Goal: Browse casually: Explore the website without a specific task or goal

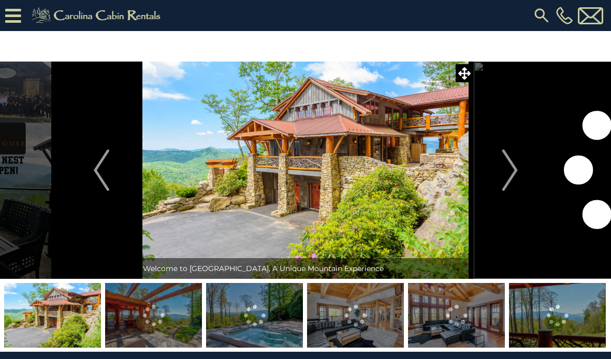
click at [511, 172] on img "Next" at bounding box center [510, 170] width 16 height 41
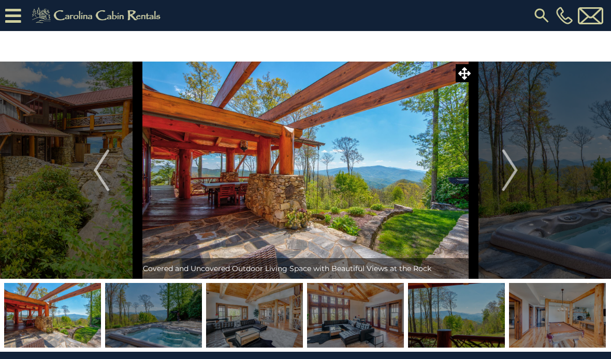
click at [512, 168] on img "Next" at bounding box center [510, 170] width 16 height 41
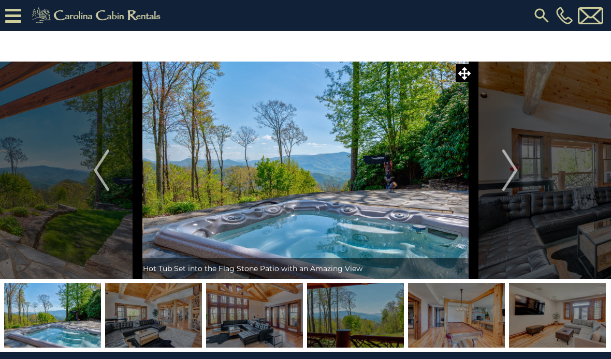
click at [511, 168] on img "Next" at bounding box center [510, 170] width 16 height 41
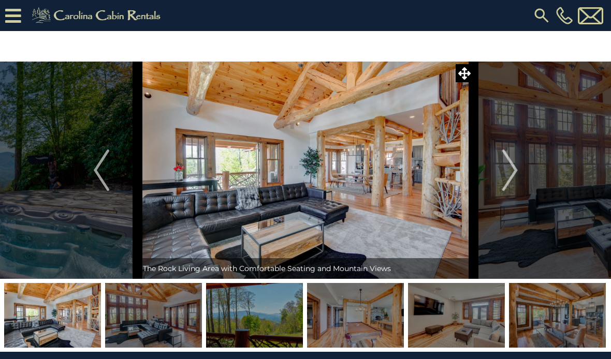
click at [515, 167] on img "Next" at bounding box center [510, 170] width 16 height 41
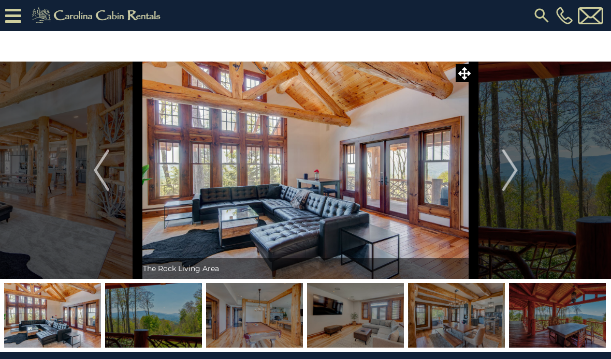
click at [511, 172] on img "Next" at bounding box center [510, 170] width 16 height 41
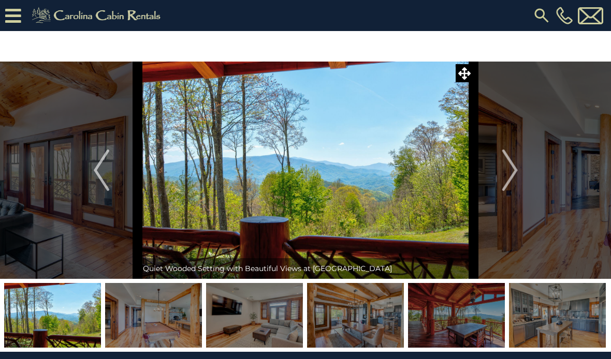
click at [513, 171] on img "Next" at bounding box center [510, 170] width 16 height 41
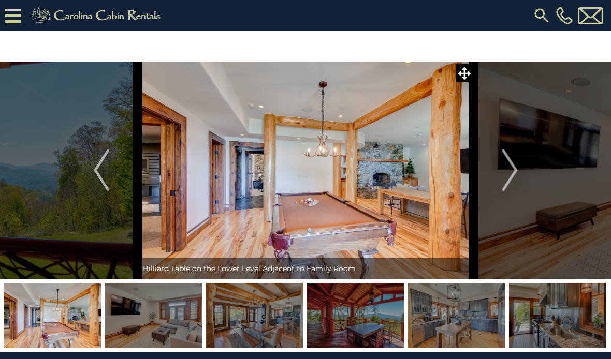
click at [516, 171] on img "Next" at bounding box center [510, 170] width 16 height 41
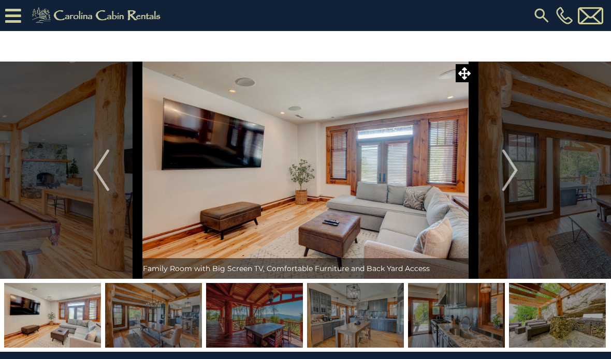
click at [512, 171] on img "Next" at bounding box center [510, 170] width 16 height 41
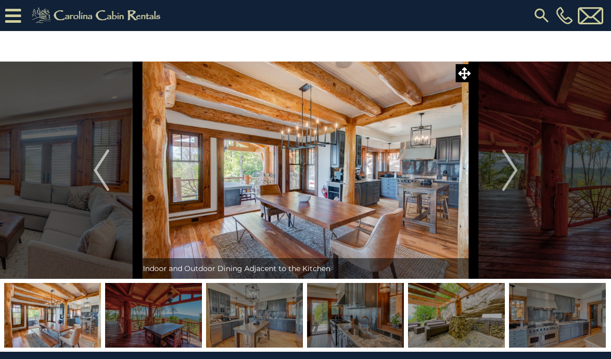
click at [513, 173] on img "Next" at bounding box center [510, 170] width 16 height 41
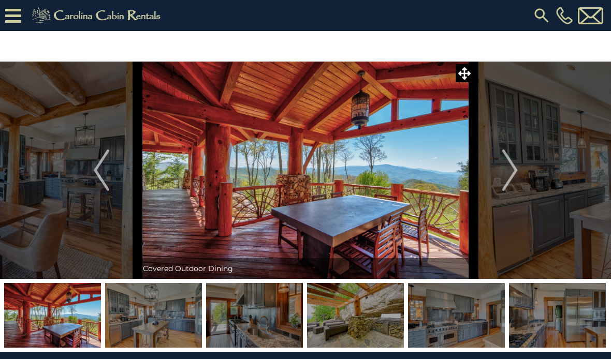
click at [510, 174] on img "Next" at bounding box center [510, 170] width 16 height 41
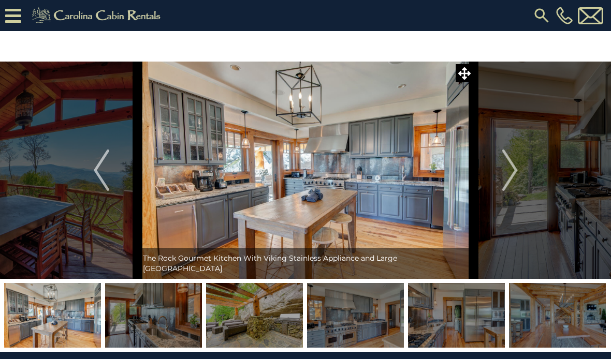
click at [508, 174] on img "Next" at bounding box center [510, 170] width 16 height 41
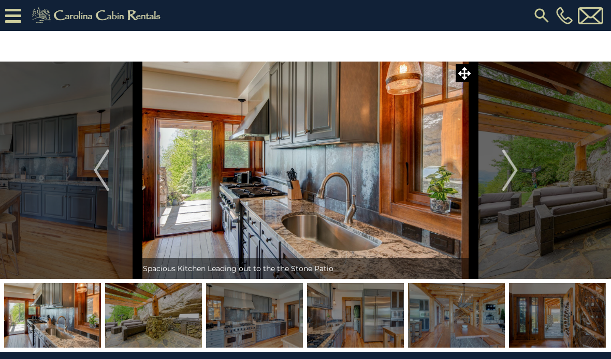
click at [509, 174] on img "Next" at bounding box center [510, 170] width 16 height 41
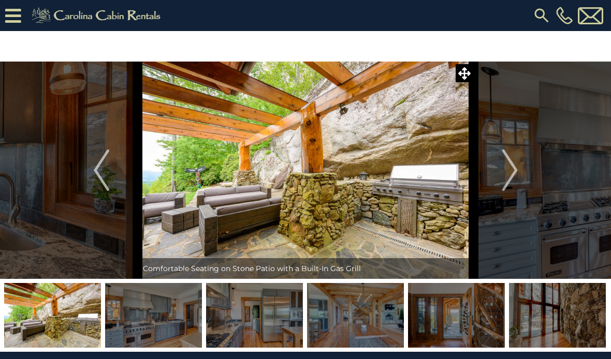
click at [507, 175] on img "Next" at bounding box center [510, 170] width 16 height 41
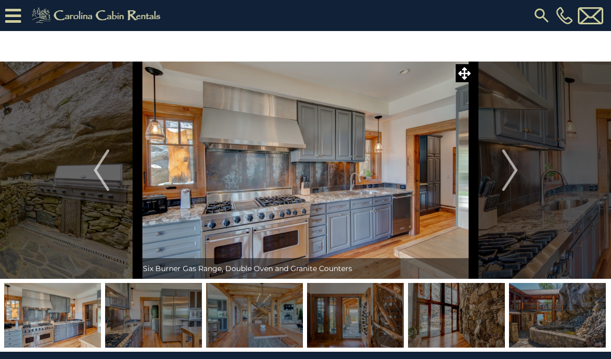
click at [511, 172] on img "Next" at bounding box center [510, 170] width 16 height 41
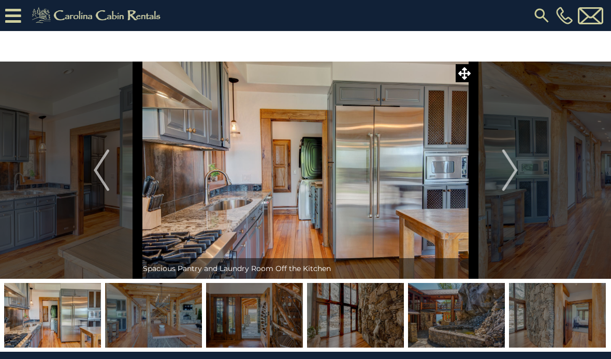
click at [503, 175] on img "Next" at bounding box center [510, 170] width 16 height 41
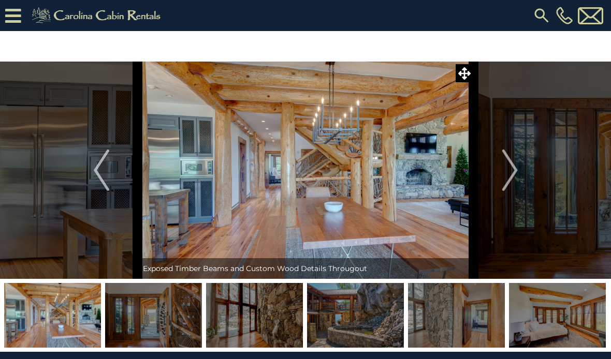
click at [498, 176] on button "Next" at bounding box center [510, 170] width 72 height 217
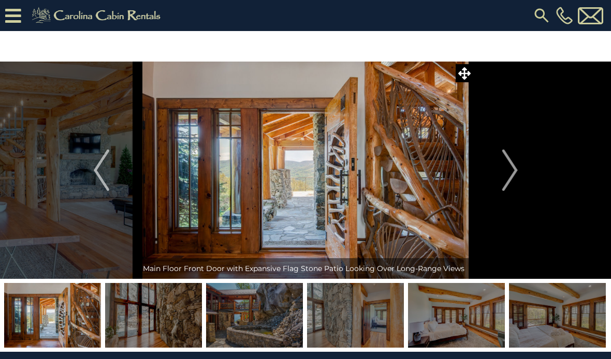
click at [510, 173] on img "Next" at bounding box center [510, 170] width 16 height 41
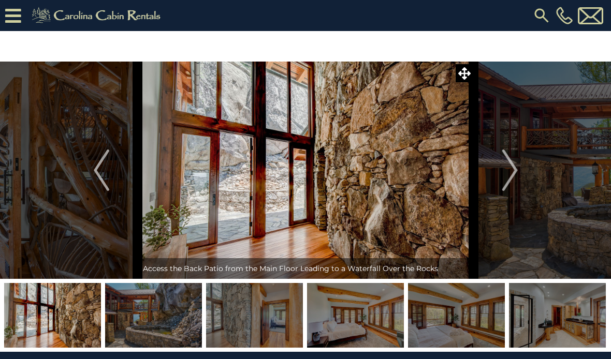
click at [505, 173] on img "Next" at bounding box center [510, 170] width 16 height 41
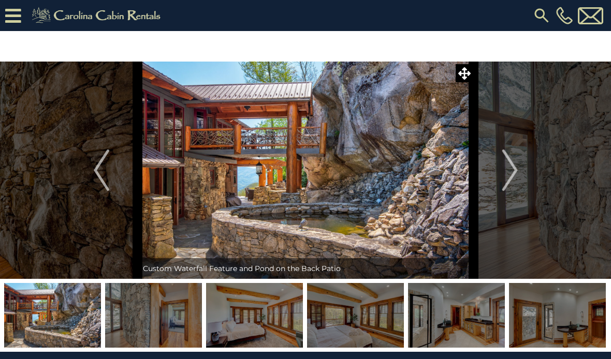
click at [501, 173] on button "Next" at bounding box center [510, 170] width 72 height 217
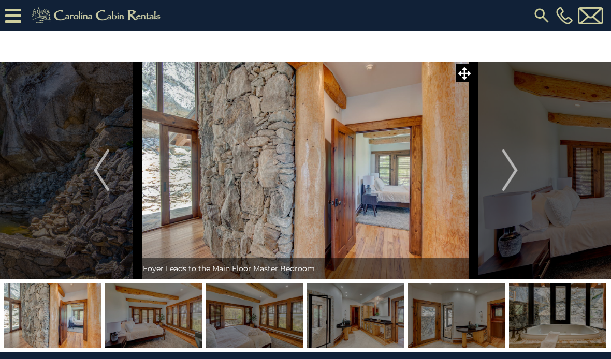
click at [502, 173] on img "Next" at bounding box center [510, 170] width 16 height 41
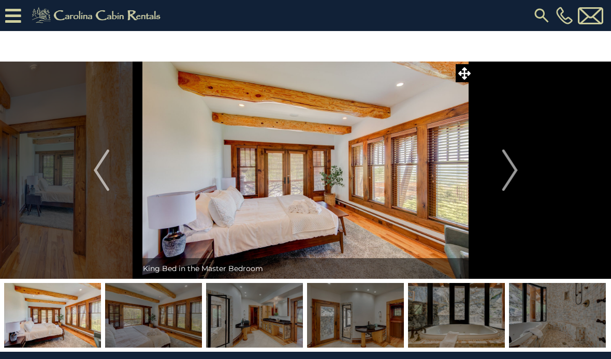
click at [507, 173] on img "Next" at bounding box center [510, 170] width 16 height 41
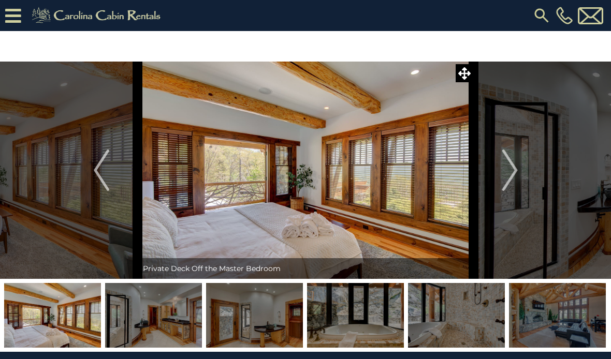
click at [506, 174] on img "Next" at bounding box center [510, 170] width 16 height 41
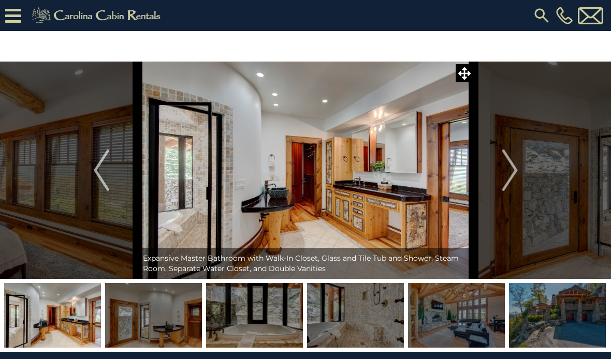
click at [505, 170] on img "Next" at bounding box center [510, 170] width 16 height 41
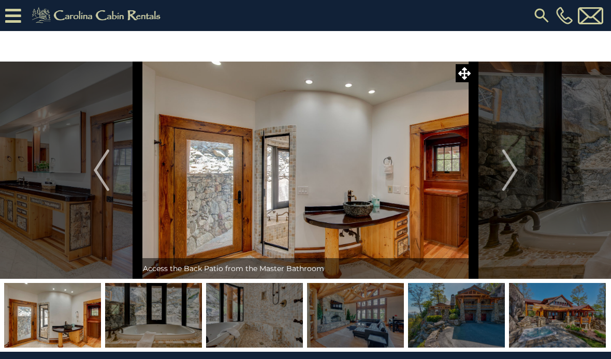
click at [501, 170] on button "Next" at bounding box center [510, 170] width 72 height 217
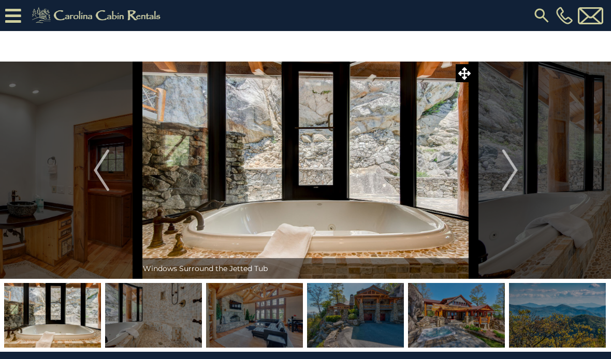
click at [513, 173] on img "Next" at bounding box center [510, 170] width 16 height 41
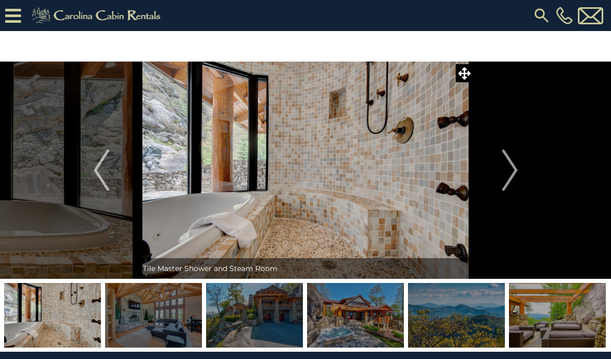
click at [508, 175] on img "Next" at bounding box center [510, 170] width 16 height 41
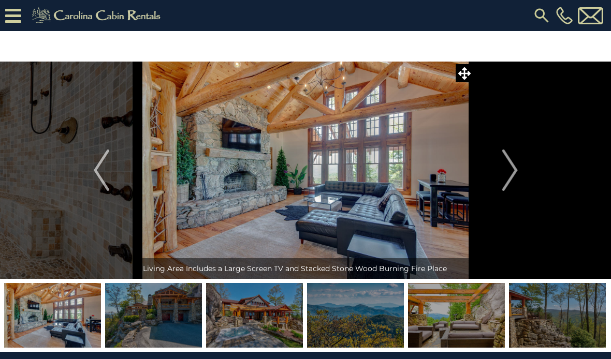
click at [508, 178] on img "Next" at bounding box center [510, 170] width 16 height 41
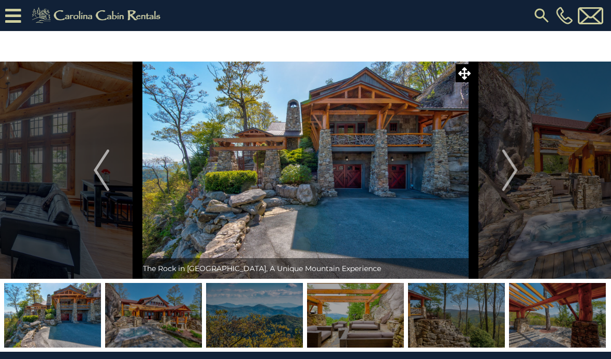
click at [506, 180] on img "Next" at bounding box center [510, 170] width 16 height 41
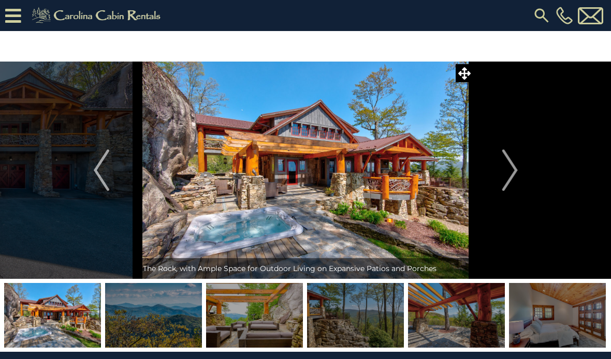
click at [504, 182] on img "Next" at bounding box center [510, 170] width 16 height 41
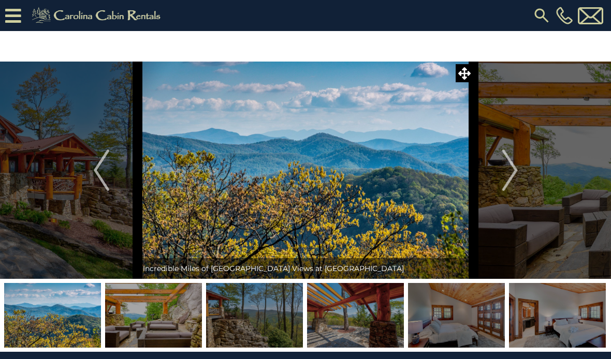
click at [512, 175] on img "Next" at bounding box center [510, 170] width 16 height 41
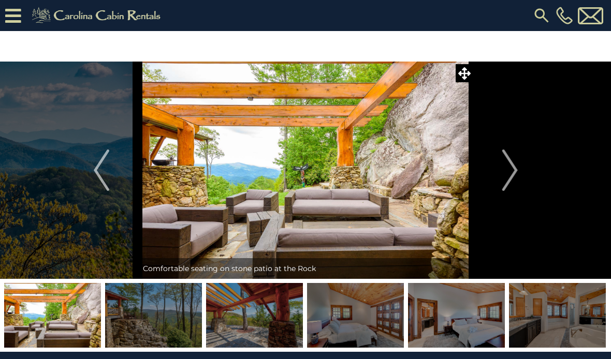
click at [511, 175] on img "Next" at bounding box center [510, 170] width 16 height 41
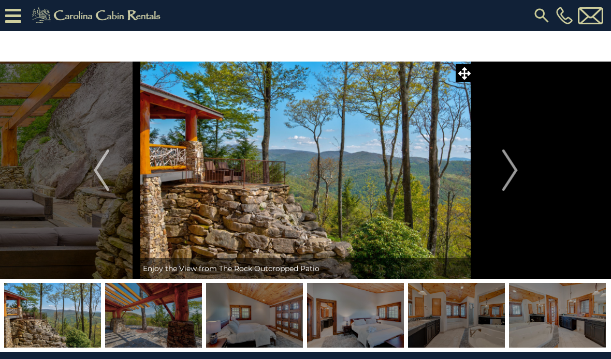
click at [508, 174] on img "Next" at bounding box center [510, 170] width 16 height 41
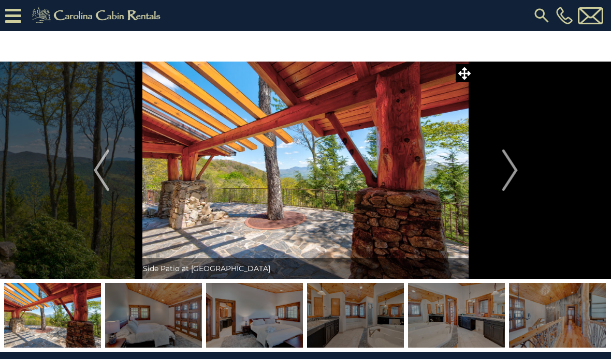
click at [504, 176] on img "Next" at bounding box center [510, 170] width 16 height 41
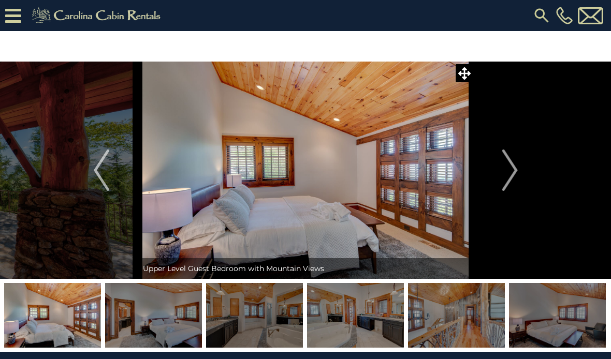
click at [508, 173] on img "Next" at bounding box center [510, 170] width 16 height 41
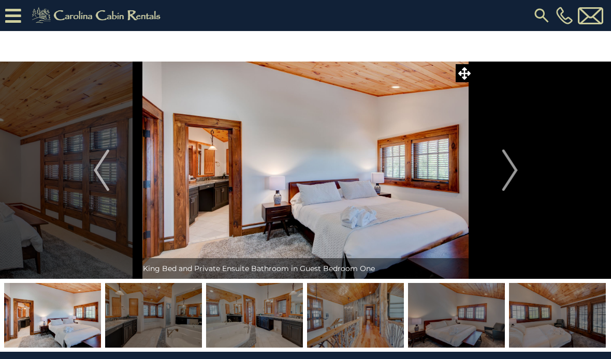
click at [503, 178] on img "Next" at bounding box center [510, 170] width 16 height 41
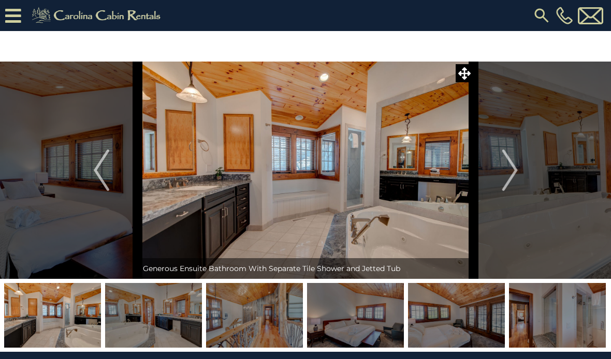
click at [507, 172] on img "Next" at bounding box center [510, 170] width 16 height 41
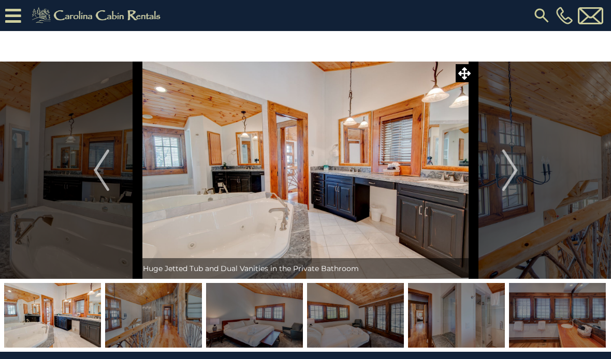
click at [505, 174] on img "Next" at bounding box center [510, 170] width 16 height 41
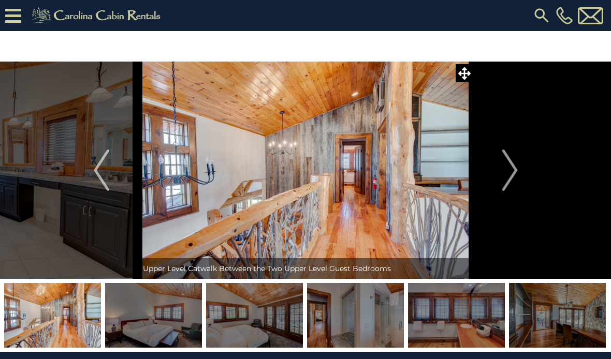
click at [511, 169] on img "Next" at bounding box center [510, 170] width 16 height 41
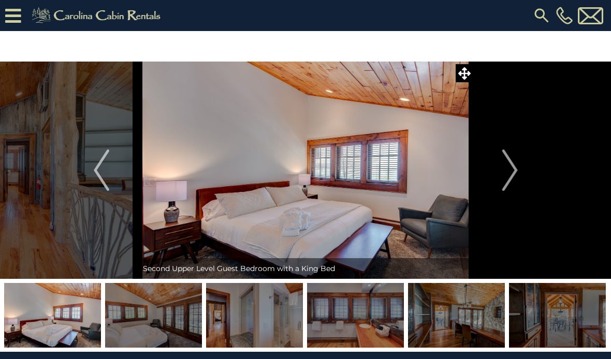
click at [503, 175] on img "Next" at bounding box center [510, 170] width 16 height 41
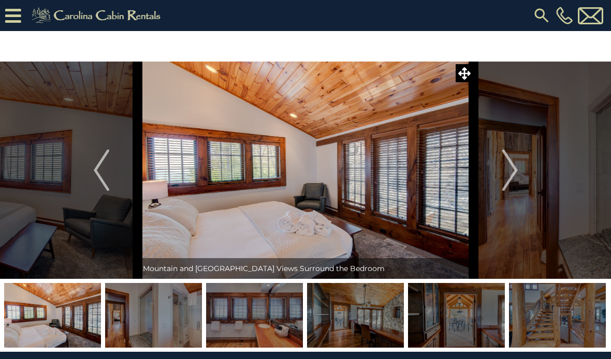
click at [510, 169] on img "Next" at bounding box center [510, 170] width 16 height 41
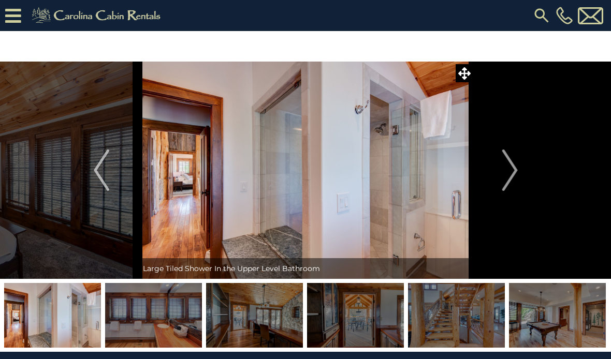
click at [510, 170] on img "Next" at bounding box center [510, 170] width 16 height 41
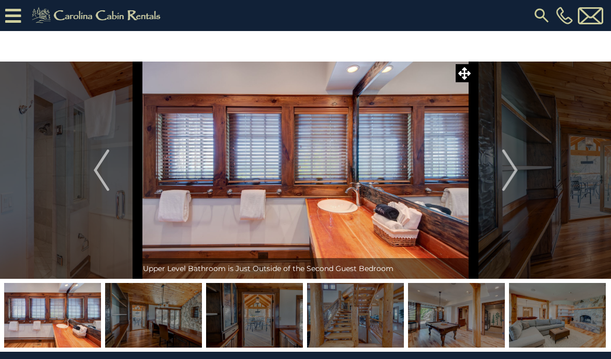
click at [511, 171] on img "Next" at bounding box center [510, 170] width 16 height 41
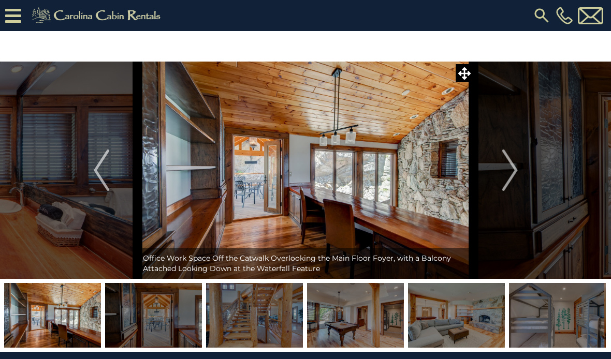
click at [505, 174] on img "Next" at bounding box center [510, 170] width 16 height 41
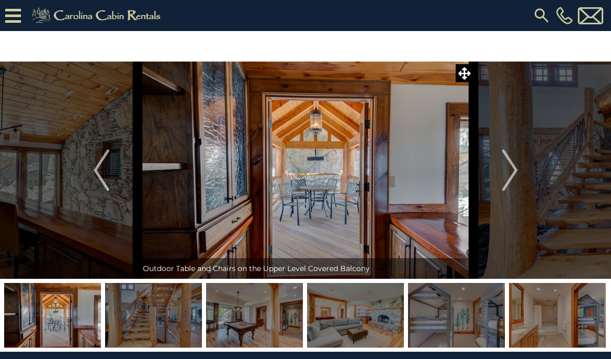
click at [504, 175] on img "Next" at bounding box center [510, 170] width 16 height 41
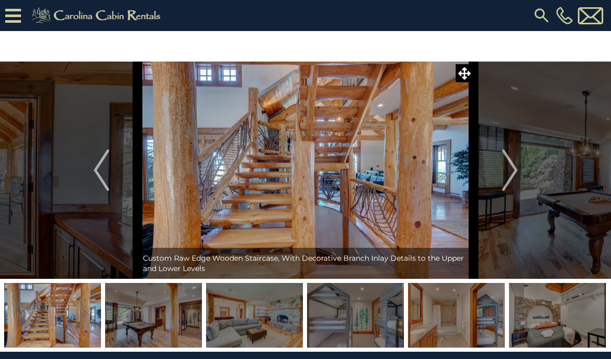
click at [507, 173] on img "Next" at bounding box center [510, 170] width 16 height 41
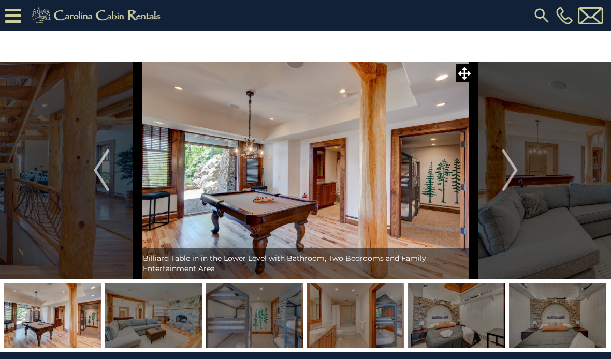
click at [508, 173] on img "Next" at bounding box center [510, 170] width 16 height 41
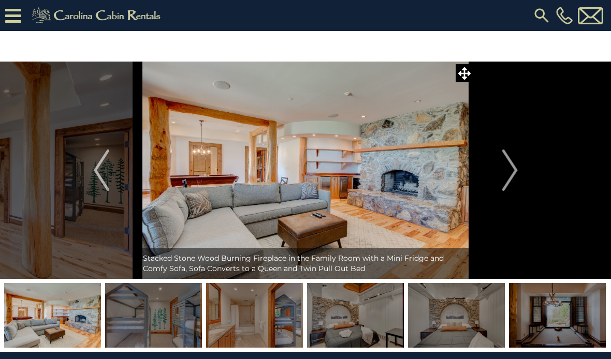
click at [509, 172] on img "Next" at bounding box center [510, 170] width 16 height 41
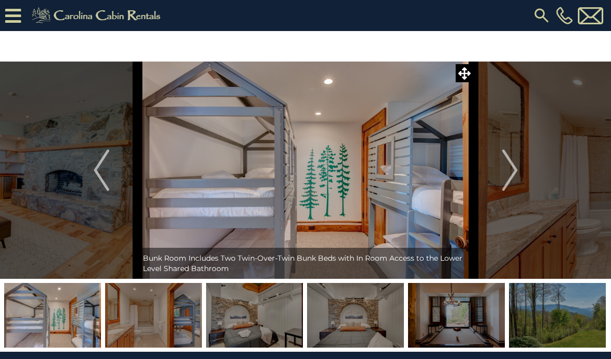
click at [509, 172] on img "Next" at bounding box center [510, 170] width 16 height 41
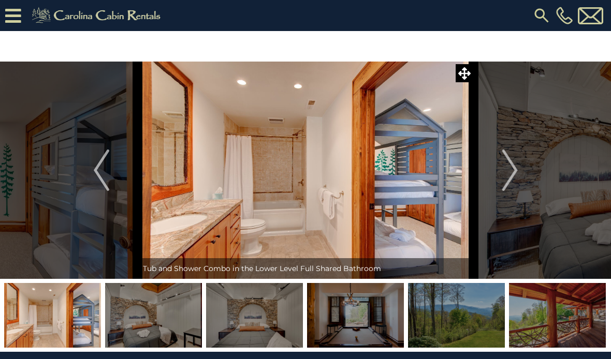
click at [508, 172] on img "Next" at bounding box center [510, 170] width 16 height 41
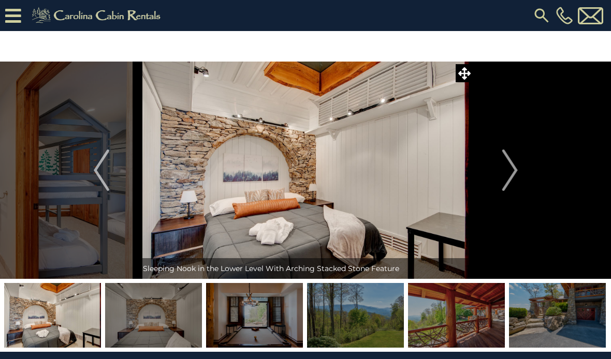
click at [507, 173] on img "Next" at bounding box center [510, 170] width 16 height 41
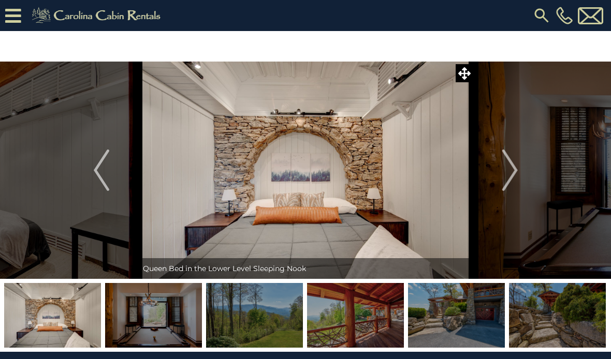
click at [508, 172] on img "Next" at bounding box center [510, 170] width 16 height 41
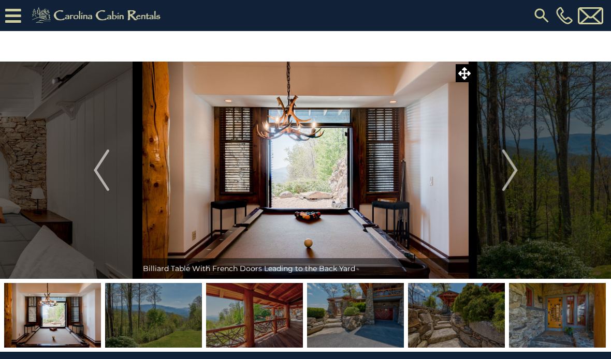
click at [509, 171] on img "Next" at bounding box center [510, 170] width 16 height 41
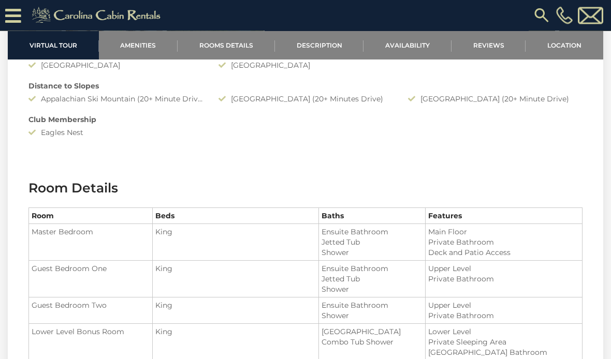
scroll to position [1005, 0]
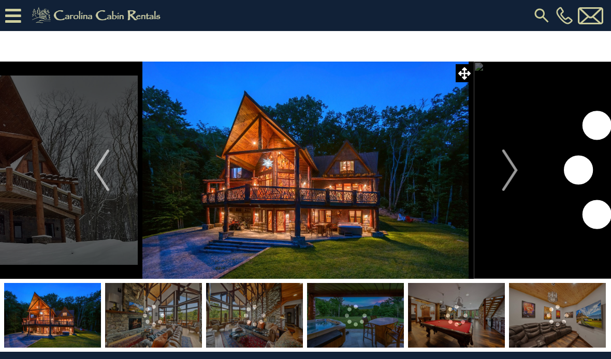
click at [511, 172] on img "Next" at bounding box center [510, 170] width 16 height 41
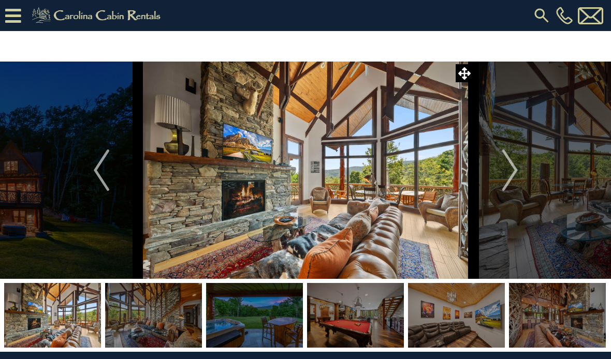
click at [511, 172] on img "Next" at bounding box center [510, 170] width 16 height 41
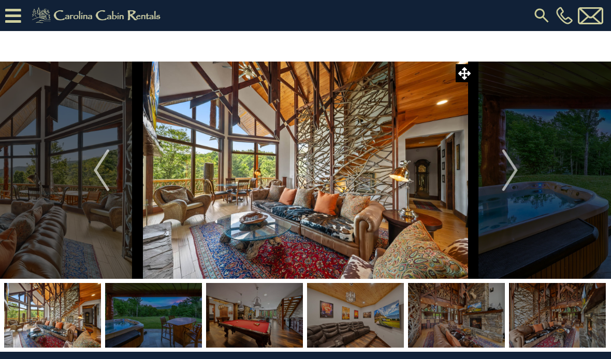
click at [510, 174] on img "Next" at bounding box center [510, 170] width 16 height 41
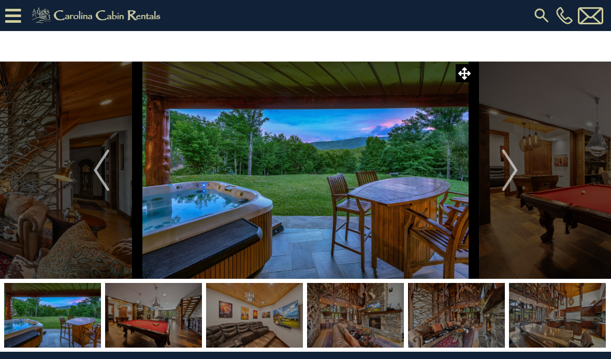
click at [505, 175] on img "Next" at bounding box center [510, 170] width 16 height 41
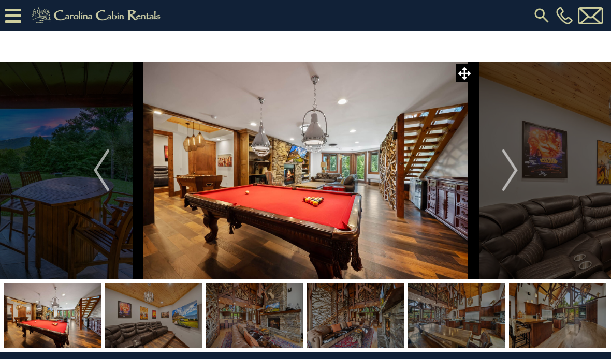
click at [507, 173] on img "Next" at bounding box center [510, 170] width 16 height 41
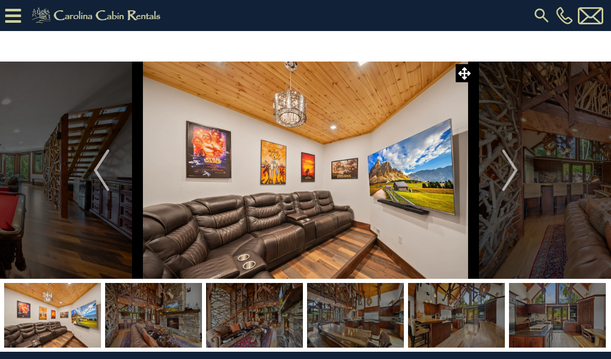
click at [508, 171] on img "Next" at bounding box center [510, 170] width 16 height 41
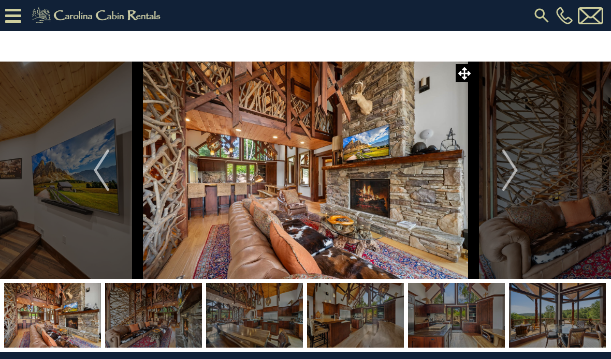
click at [502, 159] on img "Next" at bounding box center [510, 170] width 16 height 41
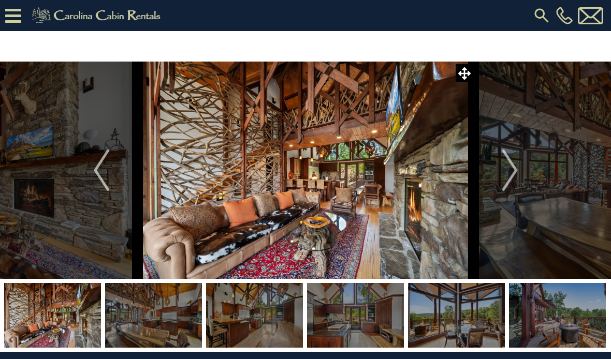
click at [496, 170] on button "Next" at bounding box center [510, 170] width 72 height 217
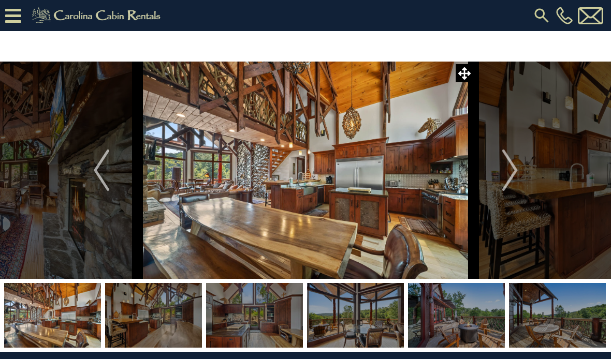
click at [498, 167] on button "Next" at bounding box center [510, 170] width 72 height 217
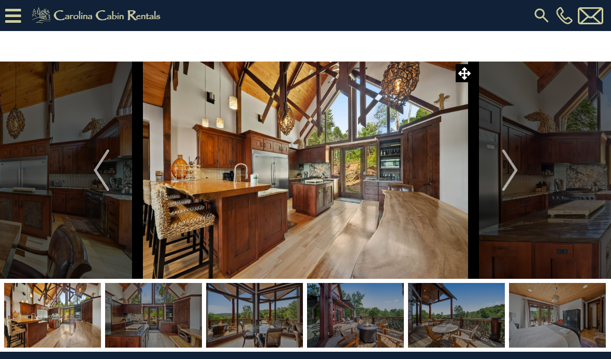
click at [502, 167] on button "Next" at bounding box center [510, 170] width 72 height 217
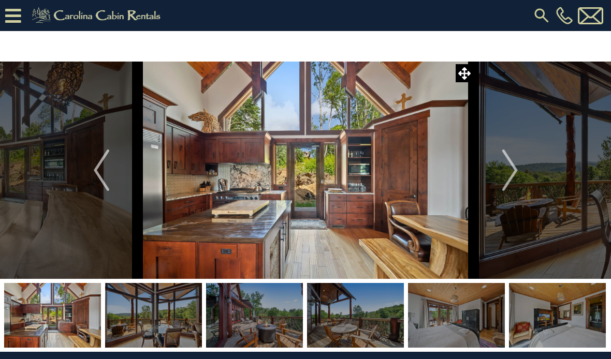
click at [510, 172] on img "Next" at bounding box center [510, 170] width 16 height 41
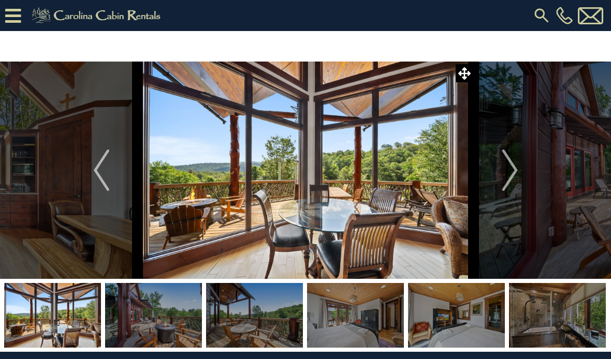
click at [507, 173] on img "Next" at bounding box center [510, 170] width 16 height 41
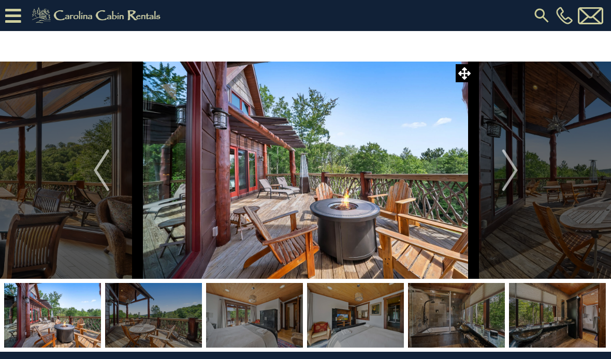
click at [512, 170] on img "Next" at bounding box center [510, 170] width 16 height 41
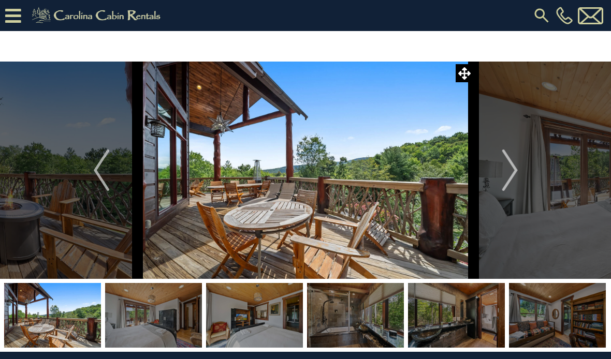
click at [512, 170] on img "Next" at bounding box center [510, 170] width 16 height 41
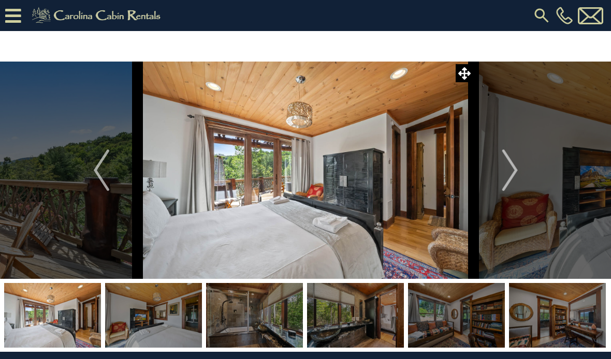
click at [101, 172] on img "Previous" at bounding box center [102, 170] width 16 height 41
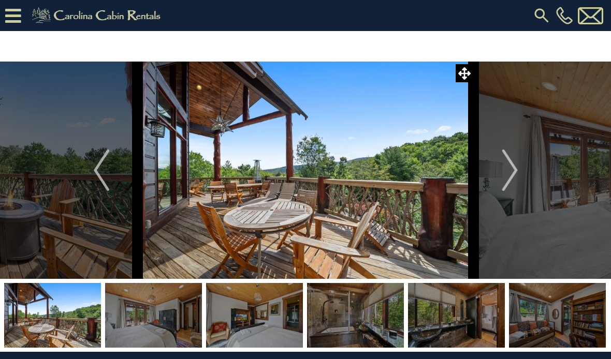
click at [508, 171] on img "Next" at bounding box center [510, 170] width 16 height 41
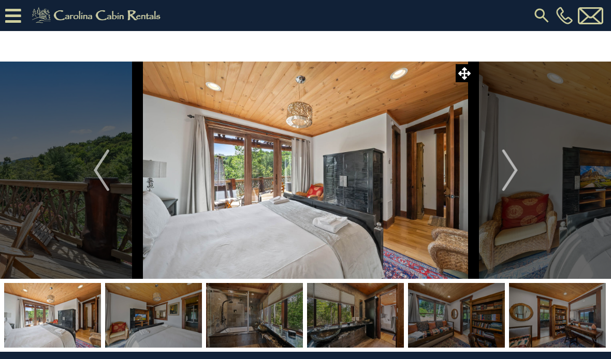
click at [512, 170] on img "Next" at bounding box center [510, 170] width 16 height 41
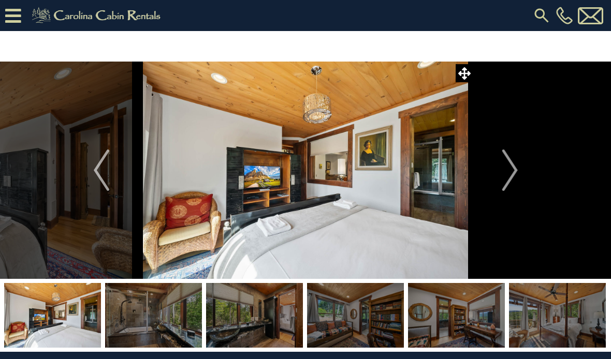
click at [512, 171] on img "Next" at bounding box center [510, 170] width 16 height 41
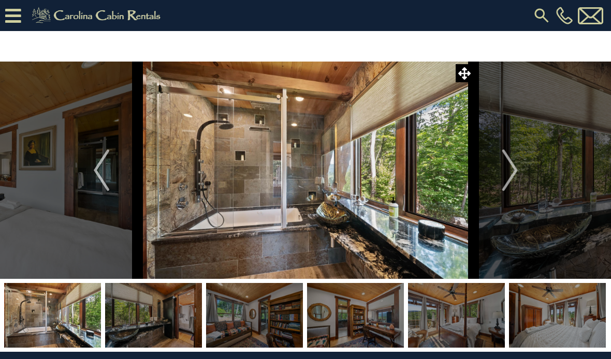
click at [511, 172] on img "Next" at bounding box center [510, 170] width 16 height 41
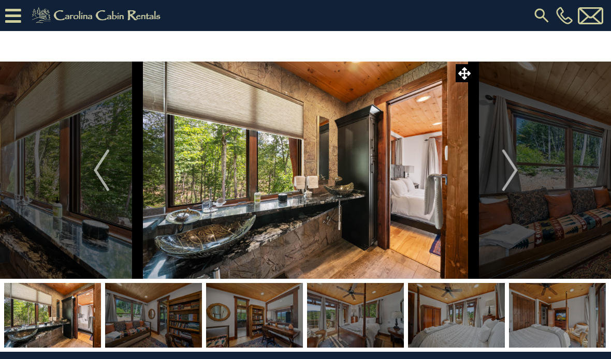
click at [510, 173] on img "Next" at bounding box center [510, 170] width 16 height 41
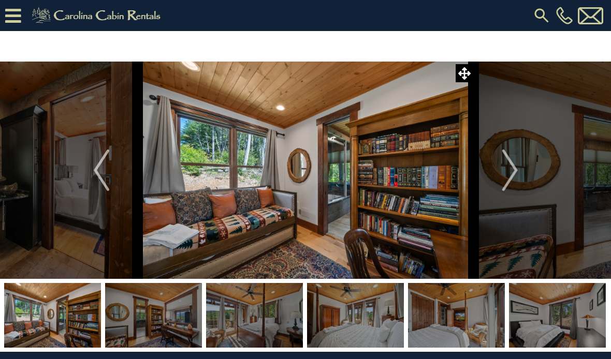
click at [512, 171] on img "Next" at bounding box center [510, 170] width 16 height 41
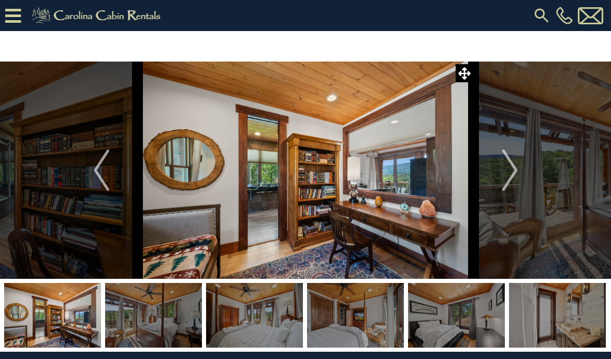
click at [510, 173] on img "Next" at bounding box center [510, 170] width 16 height 41
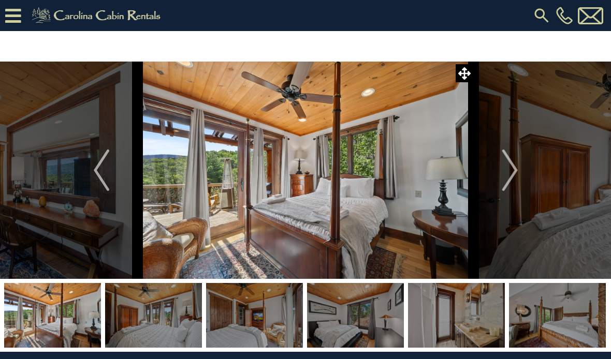
click at [510, 172] on img "Next" at bounding box center [510, 170] width 16 height 41
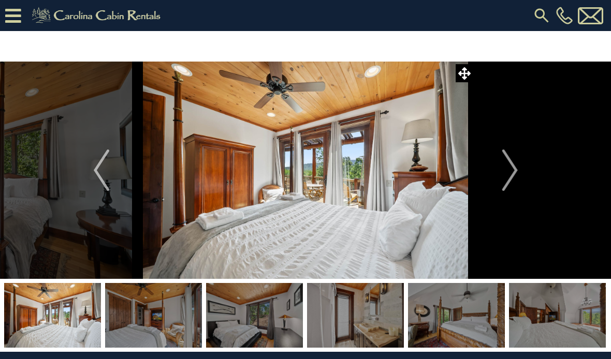
click at [512, 171] on img "Next" at bounding box center [510, 170] width 16 height 41
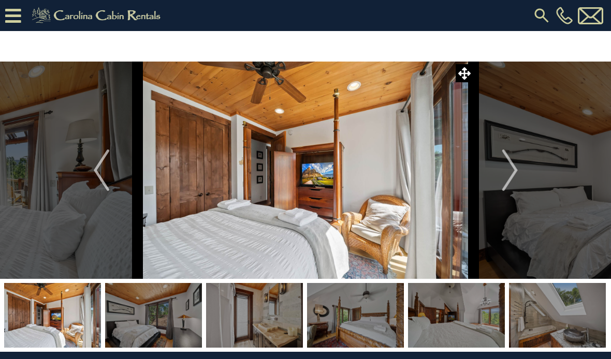
click at [511, 171] on img "Next" at bounding box center [510, 170] width 16 height 41
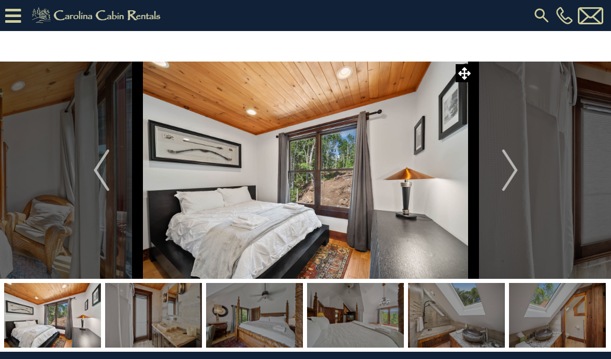
click at [513, 170] on img "Next" at bounding box center [510, 170] width 16 height 41
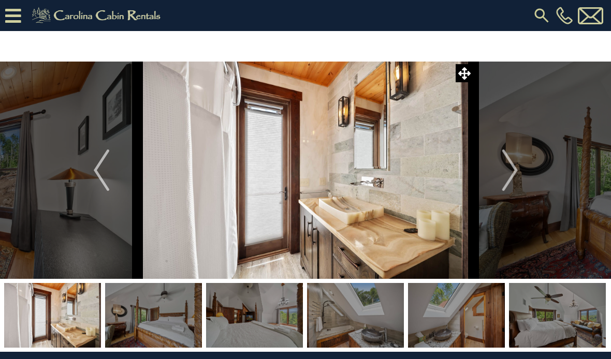
click at [511, 172] on img "Next" at bounding box center [510, 170] width 16 height 41
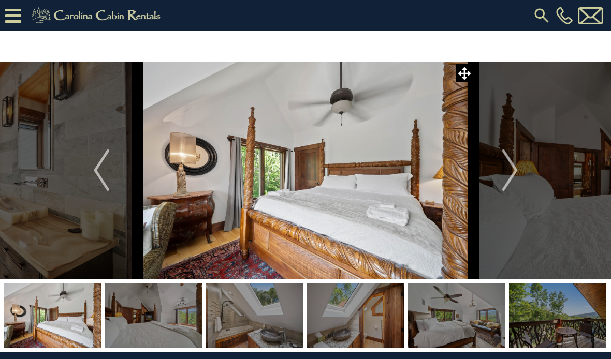
click at [512, 171] on img "Next" at bounding box center [510, 170] width 16 height 41
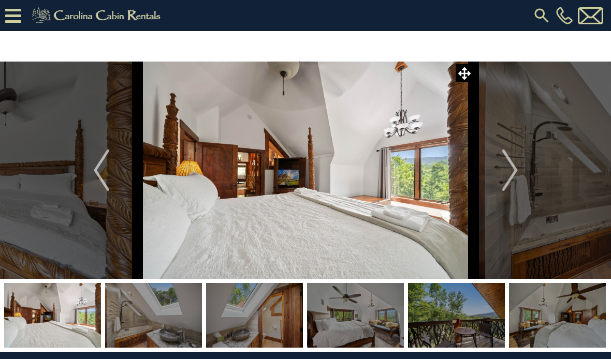
click at [512, 170] on img "Next" at bounding box center [510, 170] width 16 height 41
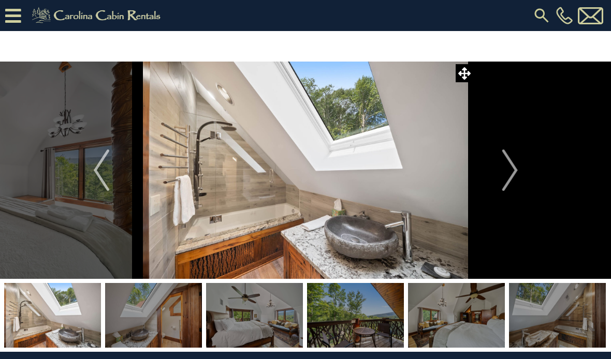
click at [512, 170] on img "Next" at bounding box center [510, 170] width 16 height 41
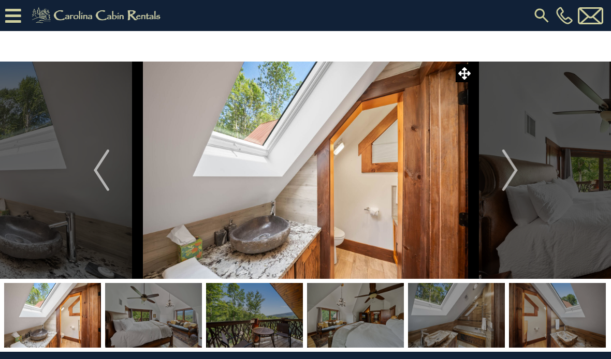
click at [512, 171] on img "Next" at bounding box center [510, 170] width 16 height 41
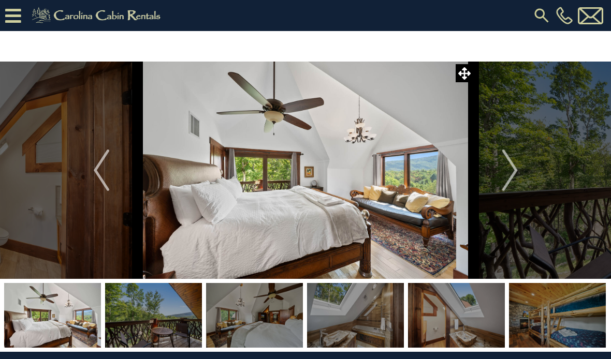
click at [512, 170] on img "Next" at bounding box center [510, 170] width 16 height 41
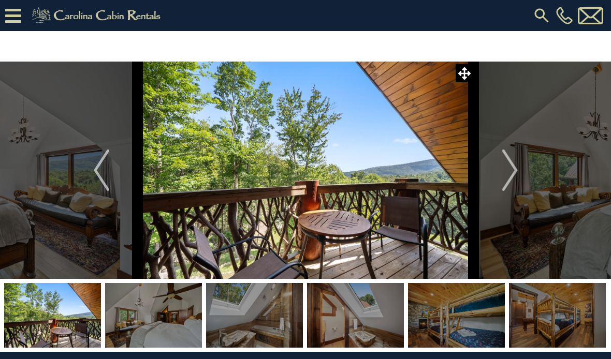
click at [512, 171] on img "Next" at bounding box center [510, 170] width 16 height 41
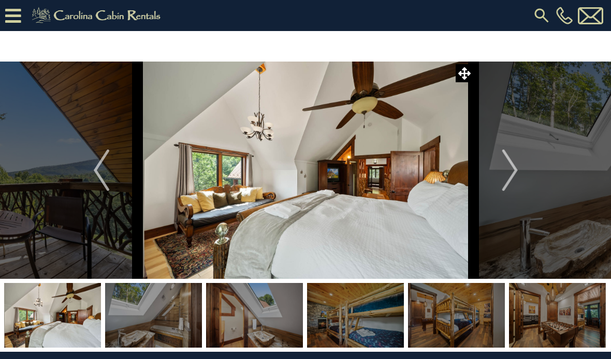
click at [512, 170] on img "Next" at bounding box center [510, 170] width 16 height 41
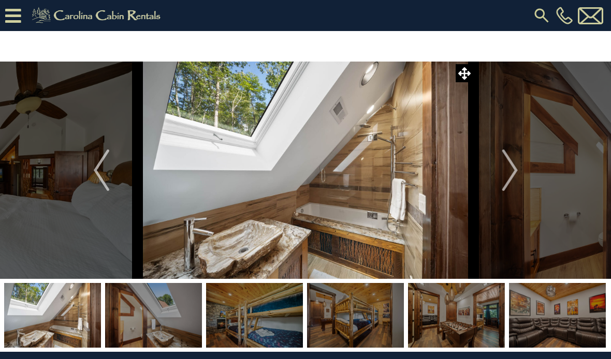
click at [513, 169] on img "Next" at bounding box center [510, 170] width 16 height 41
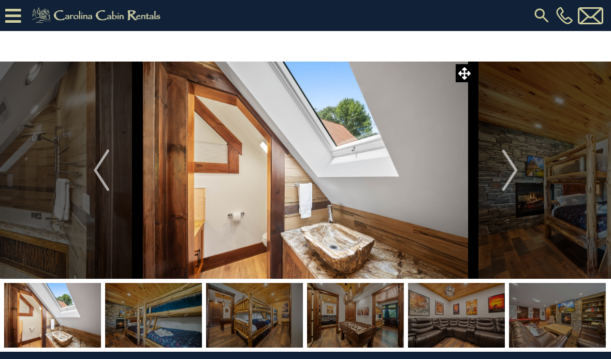
click at [513, 169] on img "Next" at bounding box center [510, 170] width 16 height 41
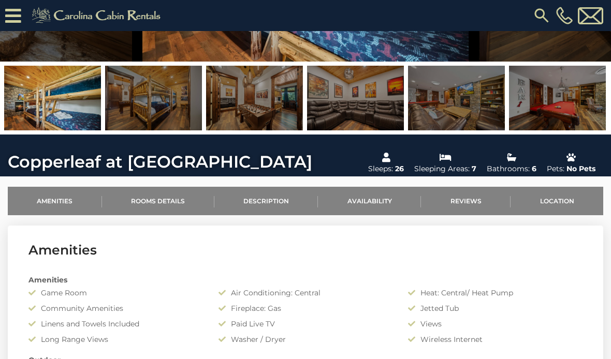
scroll to position [186, 0]
